Goal: Information Seeking & Learning: Learn about a topic

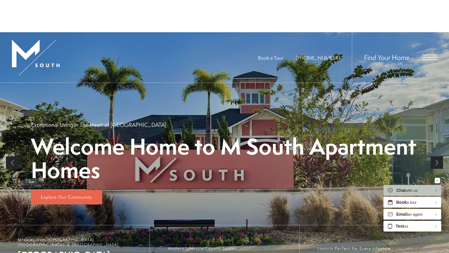
scroll to position [102, 0]
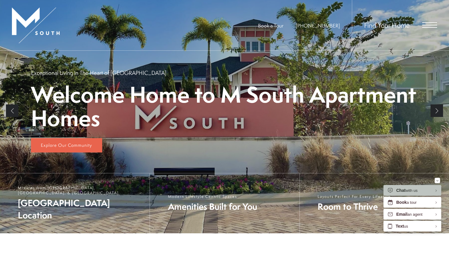
click at [436, 108] on link "Next" at bounding box center [436, 110] width 13 height 13
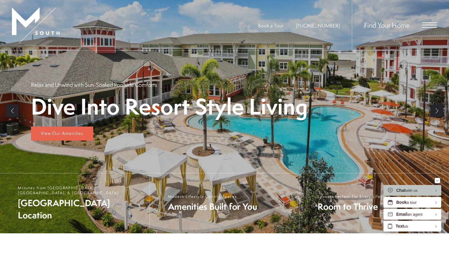
click at [436, 108] on link "Next" at bounding box center [436, 110] width 13 height 13
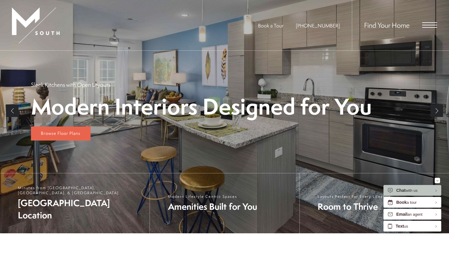
click at [436, 108] on link "Next" at bounding box center [436, 110] width 13 height 13
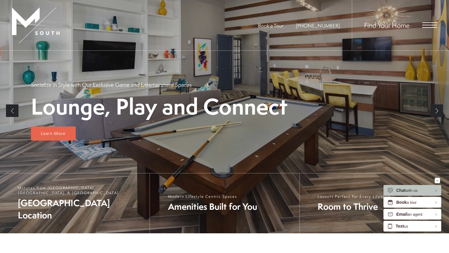
click at [436, 108] on link "Next" at bounding box center [436, 110] width 13 height 13
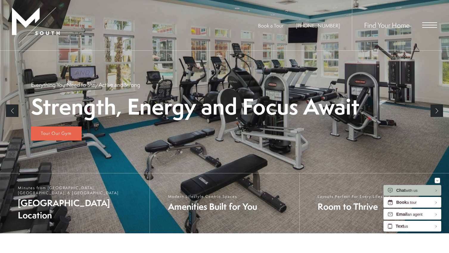
click at [436, 108] on link "Next" at bounding box center [436, 110] width 13 height 13
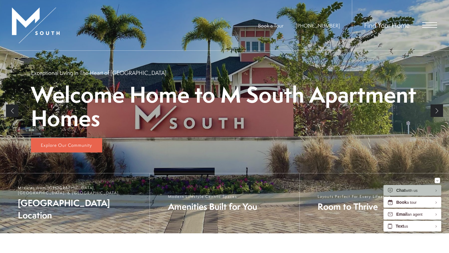
click at [436, 108] on link "Next" at bounding box center [436, 110] width 13 height 13
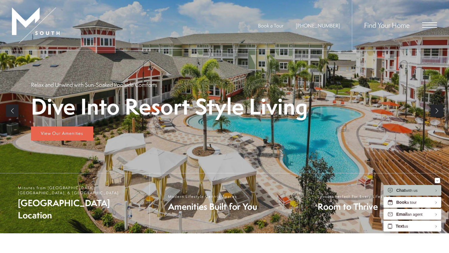
click at [430, 22] on span "Open Menu" at bounding box center [429, 22] width 15 height 1
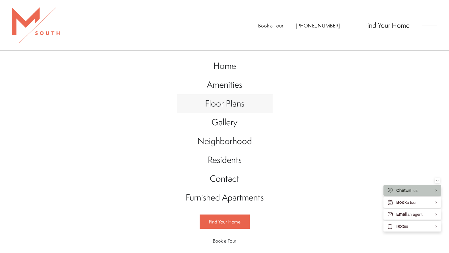
click at [234, 101] on span "Floor Plans" at bounding box center [224, 103] width 39 height 12
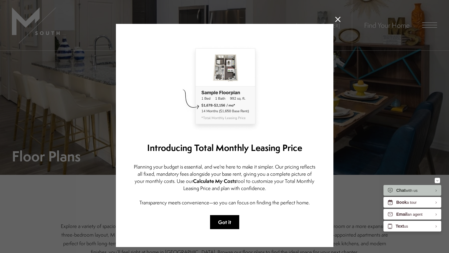
click at [227, 225] on button "Got it" at bounding box center [224, 222] width 29 height 14
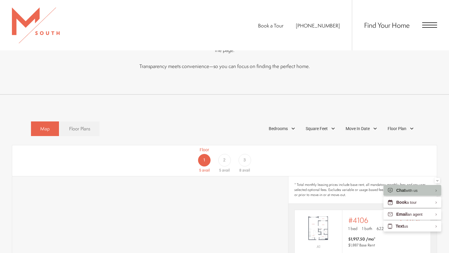
scroll to position [285, 0]
click at [246, 155] on span "3" at bounding box center [244, 158] width 2 height 6
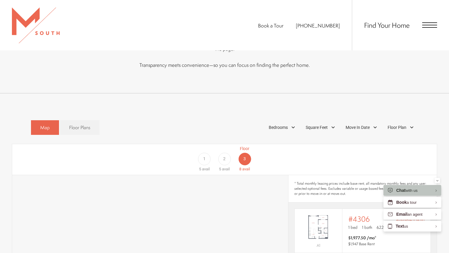
click at [206, 153] on div "1" at bounding box center [204, 159] width 13 height 13
click at [292, 122] on div "Bedrooms" at bounding box center [283, 127] width 34 height 10
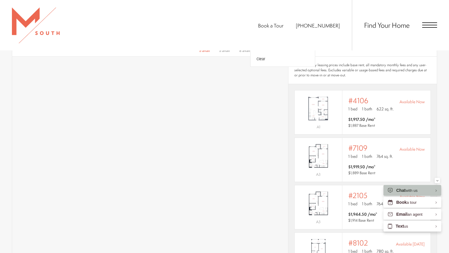
scroll to position [386, 0]
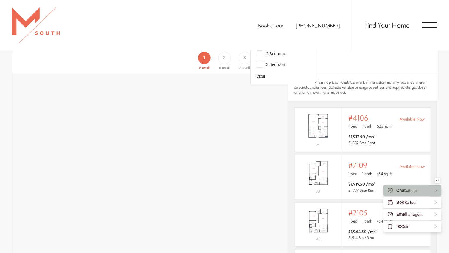
click at [260, 61] on span "3 Bedroom" at bounding box center [271, 64] width 30 height 7
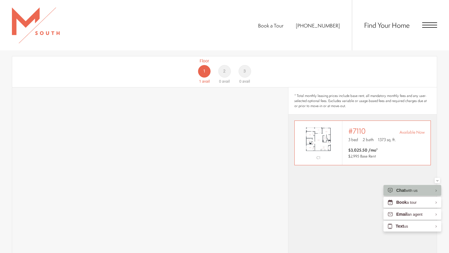
click at [320, 124] on img "View #7110" at bounding box center [318, 138] width 47 height 29
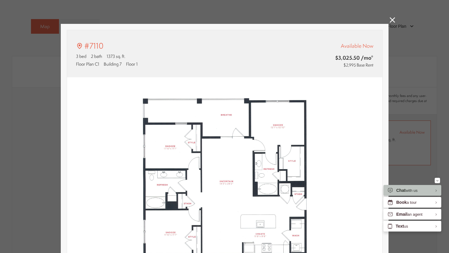
type input "**********"
click at [390, 21] on icon at bounding box center [392, 19] width 5 height 5
